Goal: Transaction & Acquisition: Subscribe to service/newsletter

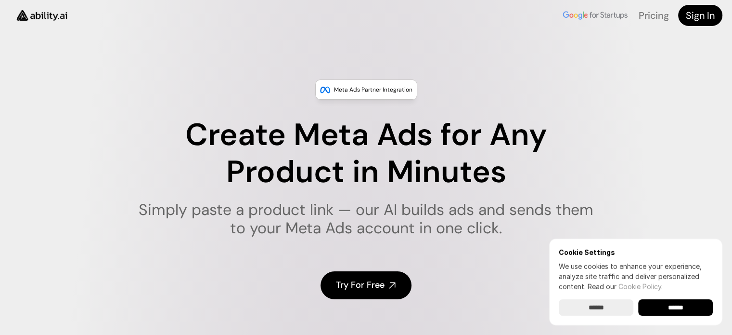
click at [690, 307] on input "******" at bounding box center [675, 307] width 75 height 16
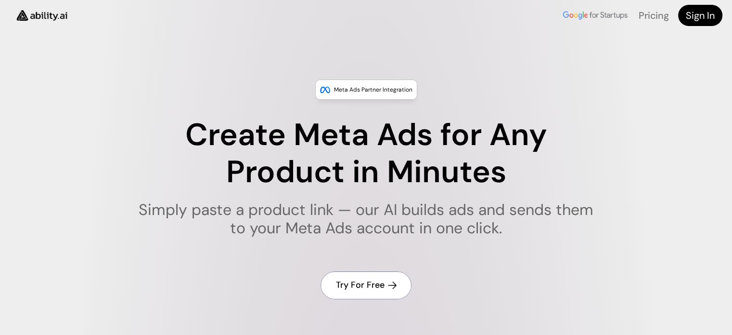
click at [365, 283] on h4 "Try For Free" at bounding box center [360, 285] width 49 height 12
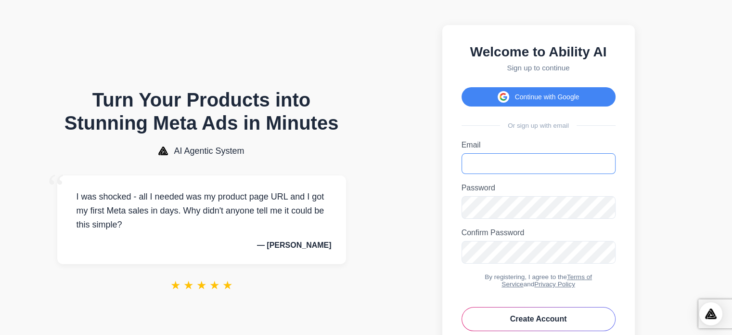
click at [515, 174] on input "Email" at bounding box center [539, 163] width 154 height 21
type input "**********"
click at [606, 256] on icon "Toggle password visibility" at bounding box center [605, 251] width 10 height 10
click at [607, 211] on icon "Toggle password visibility" at bounding box center [605, 207] width 10 height 10
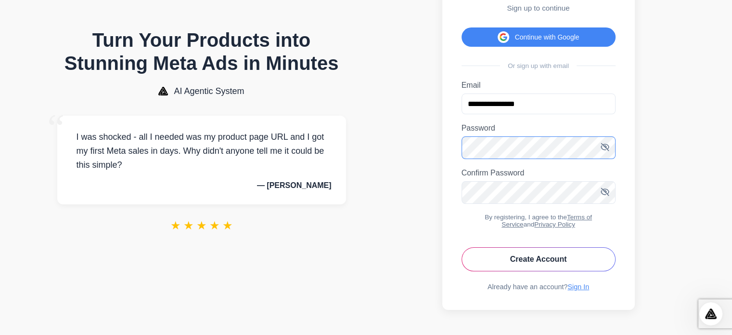
scroll to position [78, 0]
click at [575, 258] on button "Create Account" at bounding box center [539, 259] width 154 height 24
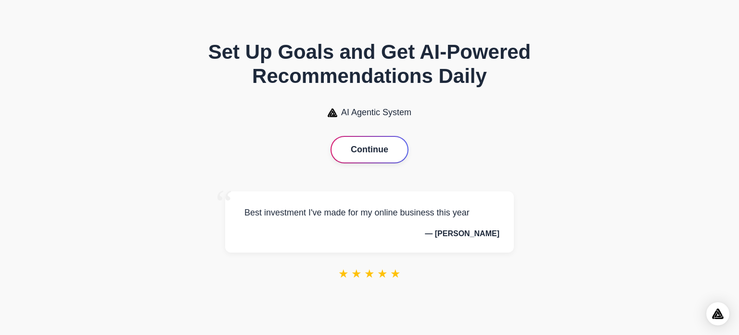
click at [369, 152] on button "Continue" at bounding box center [370, 150] width 76 height 26
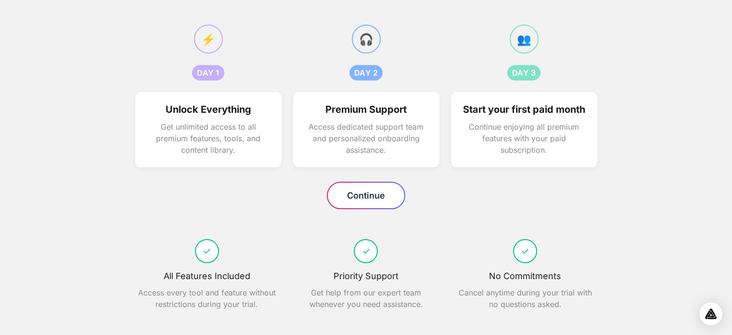
scroll to position [108, 0]
click at [370, 194] on button "Continue" at bounding box center [366, 195] width 77 height 26
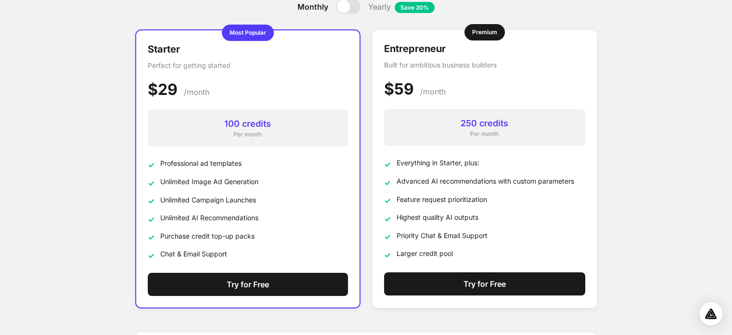
scroll to position [48, 0]
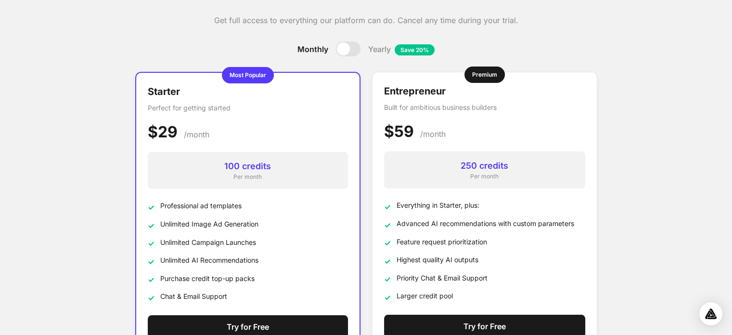
click at [352, 51] on div at bounding box center [348, 48] width 25 height 15
click at [340, 50] on div at bounding box center [348, 48] width 25 height 15
click at [355, 52] on div at bounding box center [348, 48] width 25 height 15
click at [336, 51] on div at bounding box center [348, 48] width 25 height 15
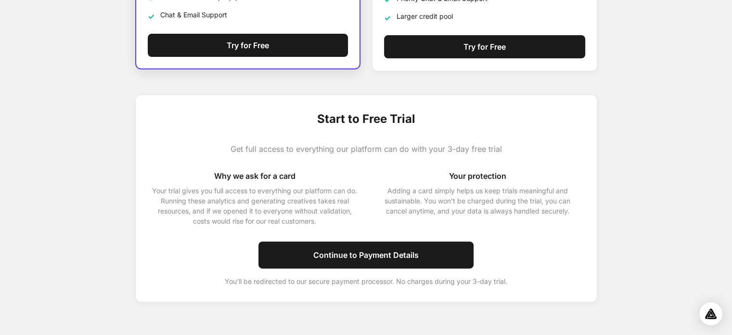
scroll to position [329, 0]
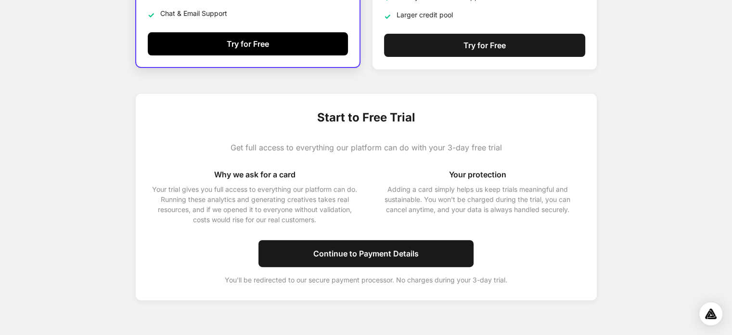
click at [254, 47] on button "Try for Free" at bounding box center [248, 43] width 200 height 23
